Goal: Information Seeking & Learning: Learn about a topic

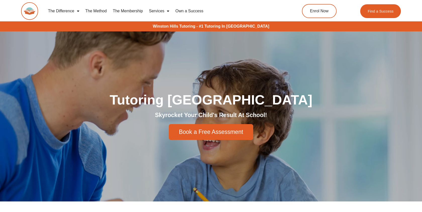
click at [157, 11] on link "Services" at bounding box center [159, 11] width 26 height 12
click at [168, 10] on span "Menu" at bounding box center [166, 11] width 5 height 9
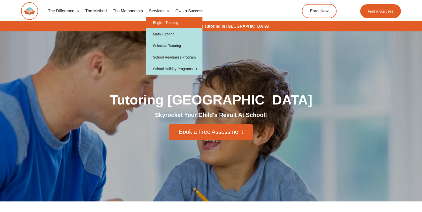
click at [162, 23] on link "English Tutoring" at bounding box center [174, 23] width 57 height 12
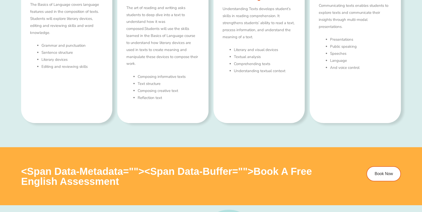
scroll to position [359, 0]
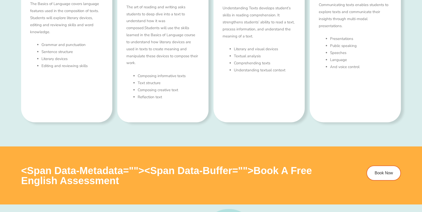
type input "*"
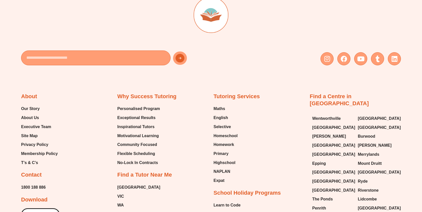
scroll to position [1936, 0]
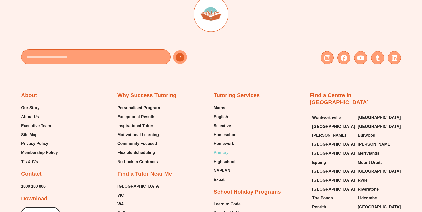
click at [221, 152] on span "Primary" at bounding box center [221, 153] width 15 height 8
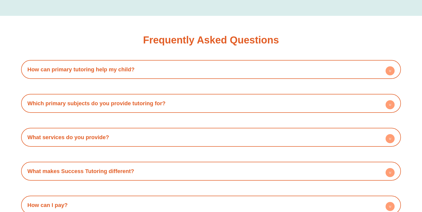
scroll to position [1122, 0]
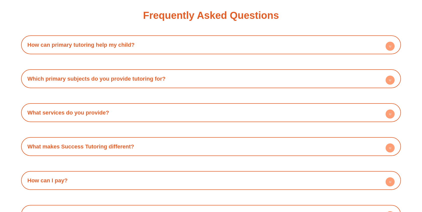
click at [115, 47] on h4 "How can primary tutoring help my child?" at bounding box center [211, 45] width 375 height 14
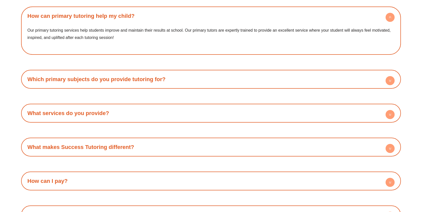
scroll to position [1152, 0]
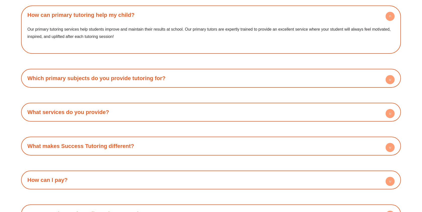
click at [127, 75] on link "Which primary subjects do you provide tutoring for?" at bounding box center [96, 78] width 138 height 6
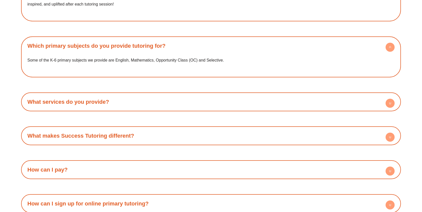
scroll to position [1185, 0]
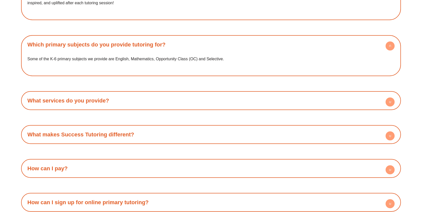
click at [101, 102] on link "What services do you provide?" at bounding box center [68, 101] width 82 height 6
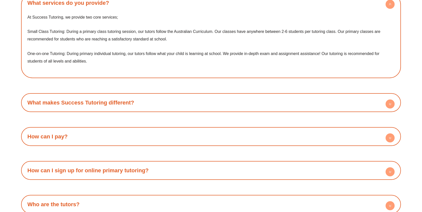
scroll to position [1290, 0]
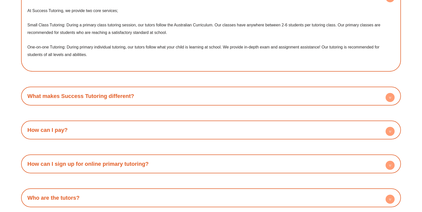
click at [88, 136] on h4 "How can I pay?" at bounding box center [211, 130] width 375 height 14
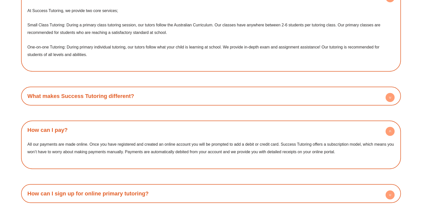
click at [108, 98] on h4 "What makes Success Tutoring different?" at bounding box center [211, 96] width 375 height 14
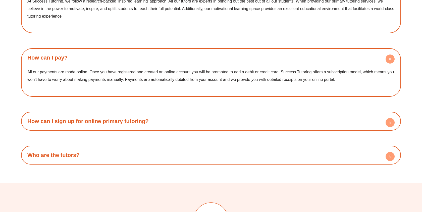
scroll to position [1400, 0]
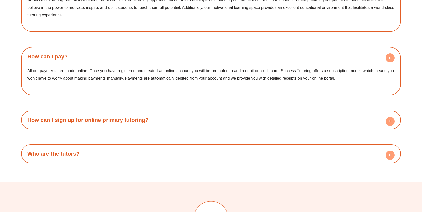
click at [95, 154] on h4 "Who are the tutors?" at bounding box center [211, 154] width 375 height 14
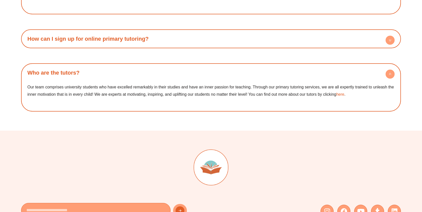
scroll to position [1493, 0]
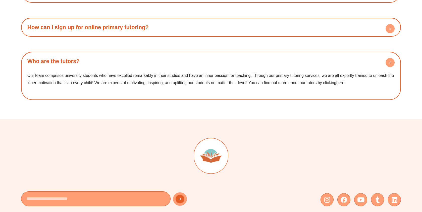
click at [341, 83] on link "here" at bounding box center [341, 83] width 8 height 4
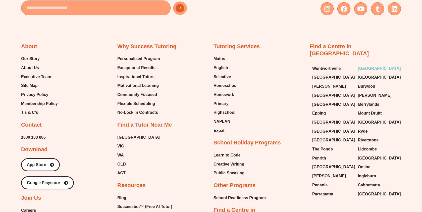
scroll to position [1213, 0]
